Goal: Task Accomplishment & Management: Manage account settings

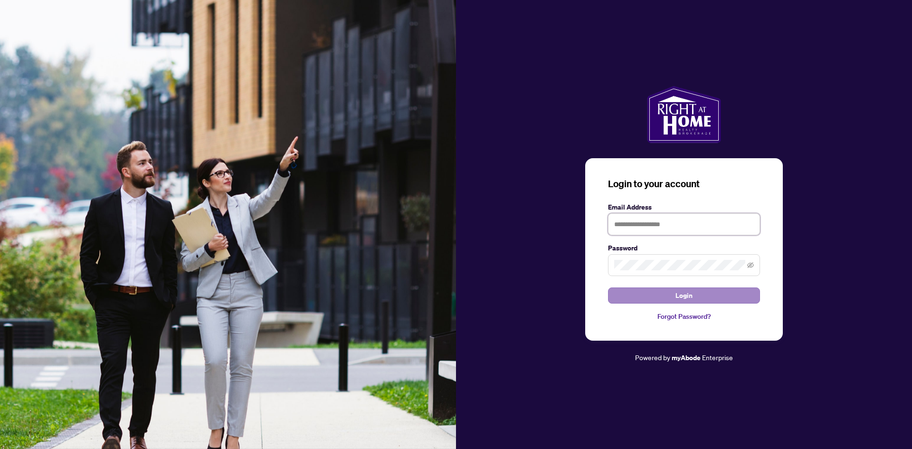
type input "**********"
click at [678, 294] on span "Login" at bounding box center [684, 295] width 17 height 15
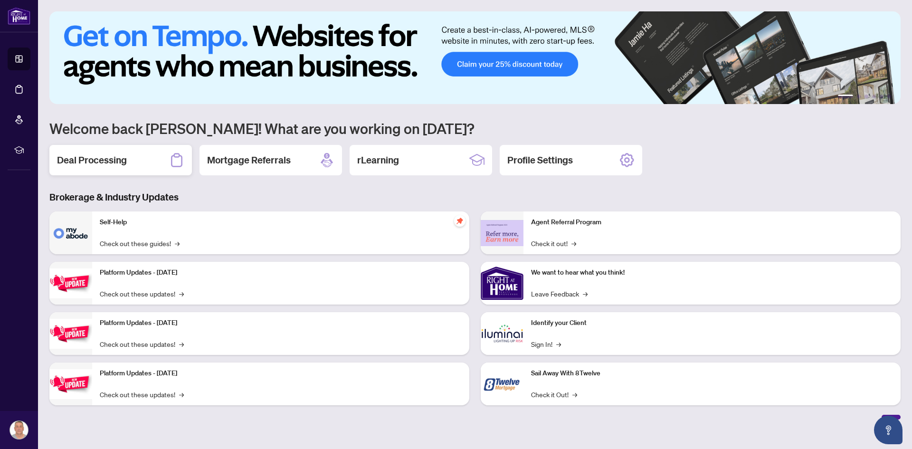
click at [105, 159] on h2 "Deal Processing" at bounding box center [92, 159] width 70 height 13
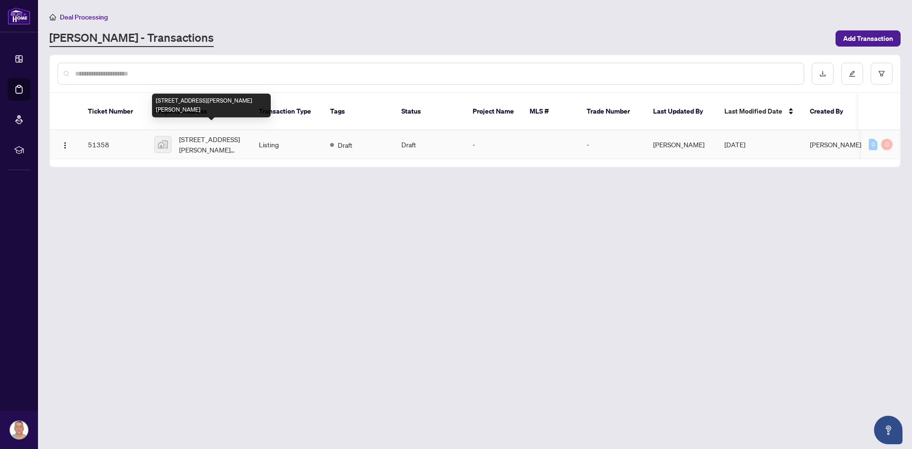
click at [197, 134] on span "[STREET_ADDRESS][PERSON_NAME][PERSON_NAME]" at bounding box center [211, 144] width 65 height 21
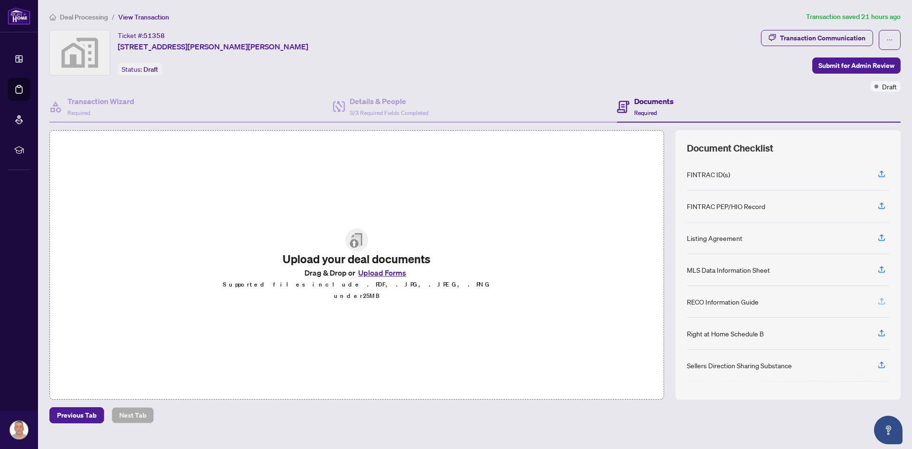
click at [880, 301] on icon "button" at bounding box center [882, 301] width 9 height 9
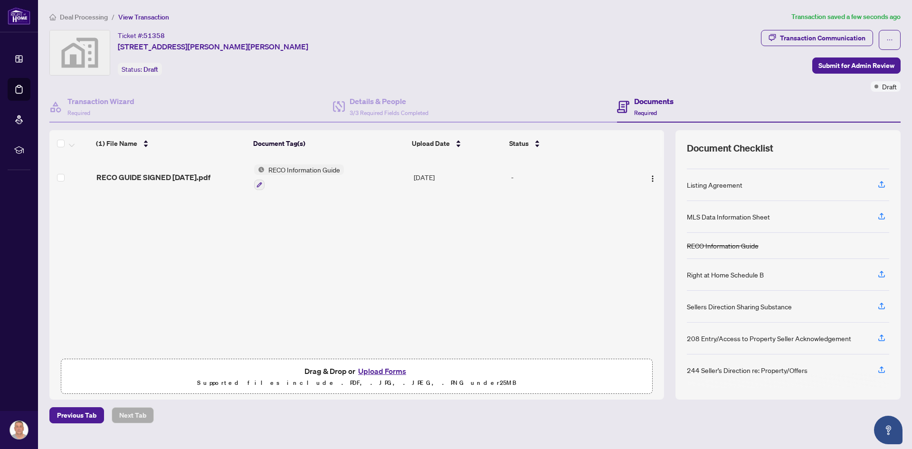
scroll to position [55, 0]
click at [881, 369] on icon "button" at bounding box center [882, 368] width 9 height 9
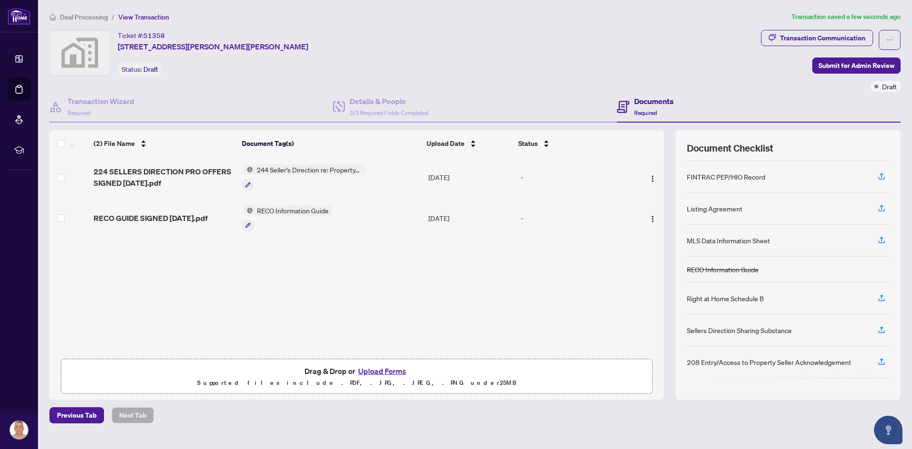
scroll to position [49, 0]
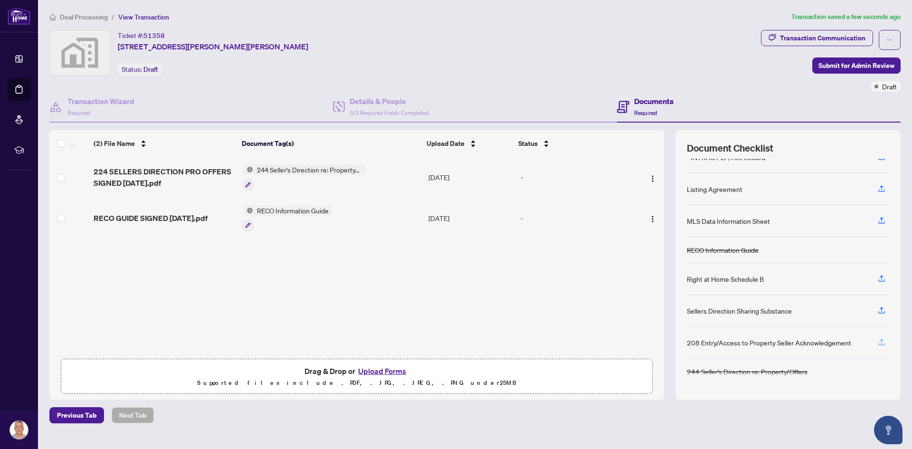
click at [882, 341] on icon "button" at bounding box center [882, 342] width 9 height 9
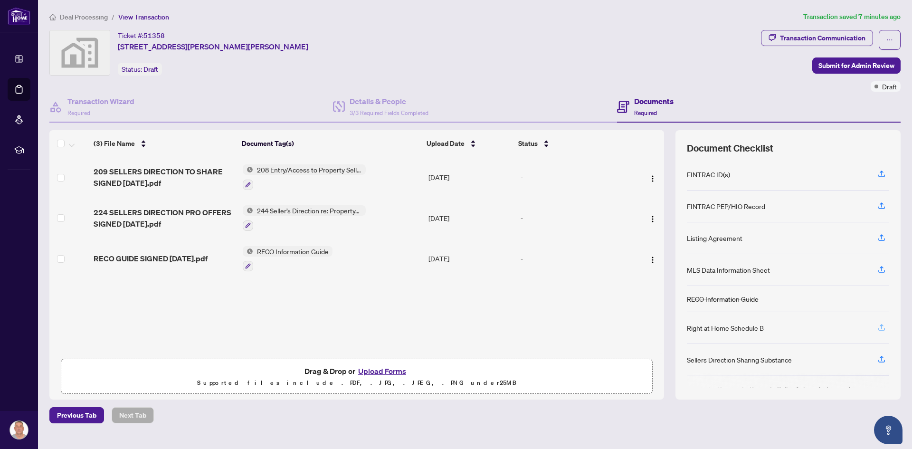
click at [878, 328] on icon "button" at bounding box center [882, 327] width 9 height 9
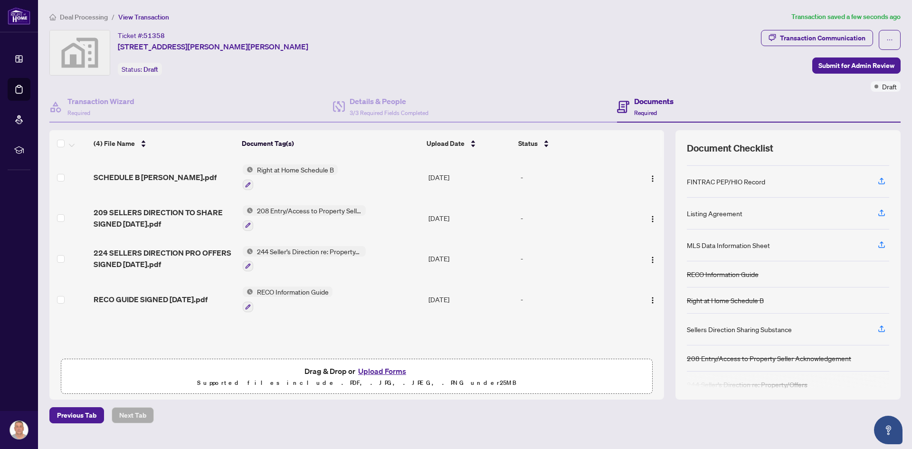
scroll to position [38, 0]
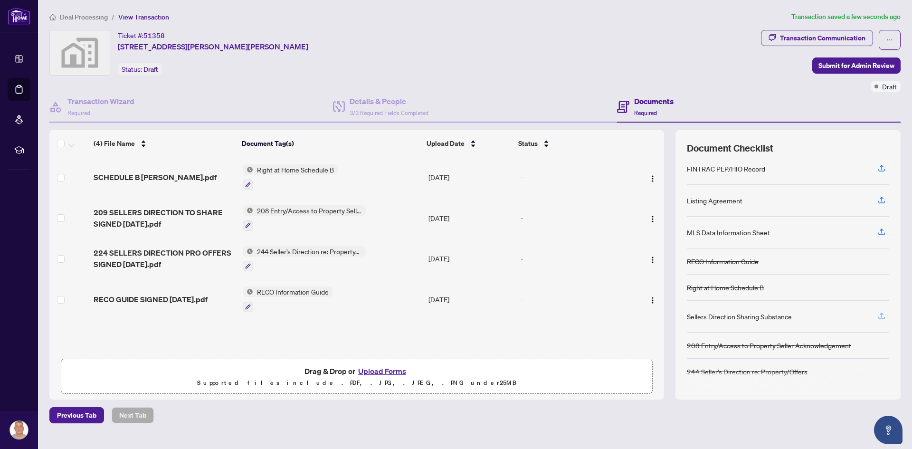
click at [881, 317] on icon "button" at bounding box center [882, 316] width 9 height 9
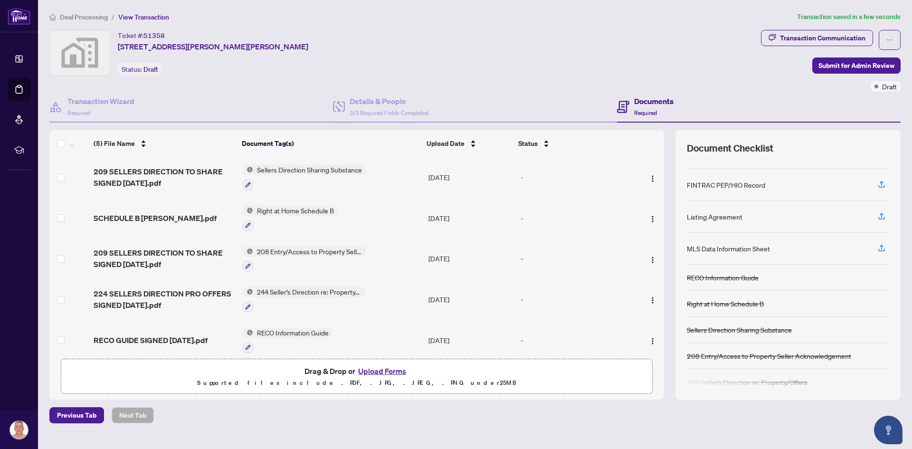
scroll to position [32, 0]
